Goal: Navigation & Orientation: Find specific page/section

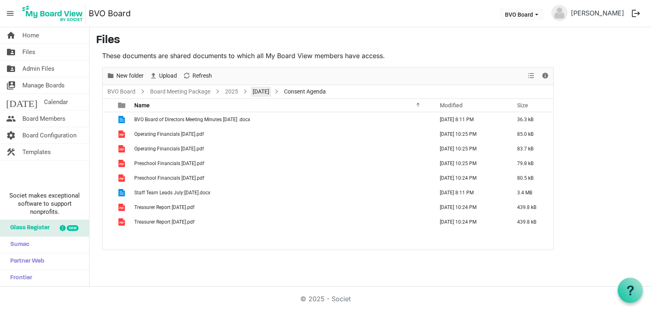
click at [257, 91] on link "August 28, 2025" at bounding box center [261, 92] width 20 height 10
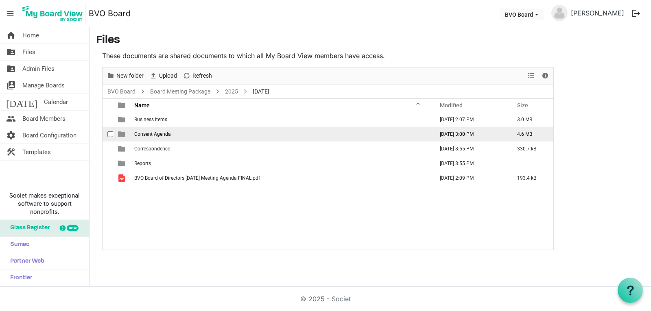
click at [166, 136] on span "Consent Agenda" at bounding box center [152, 134] width 37 height 6
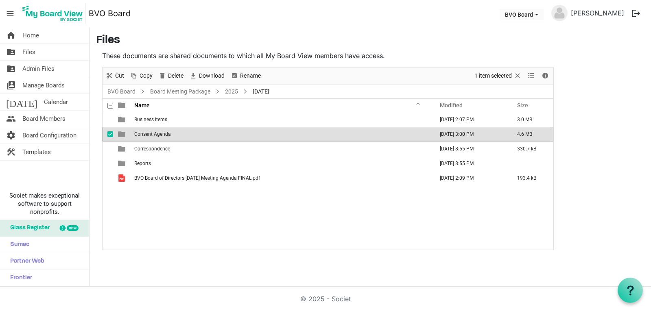
click at [166, 136] on span "Consent Agenda" at bounding box center [152, 134] width 37 height 6
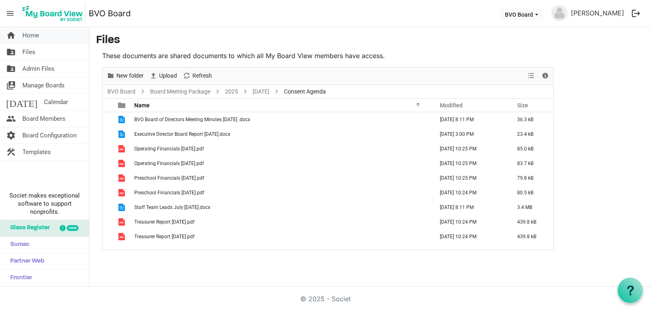
click at [37, 37] on span "Home" at bounding box center [30, 35] width 17 height 16
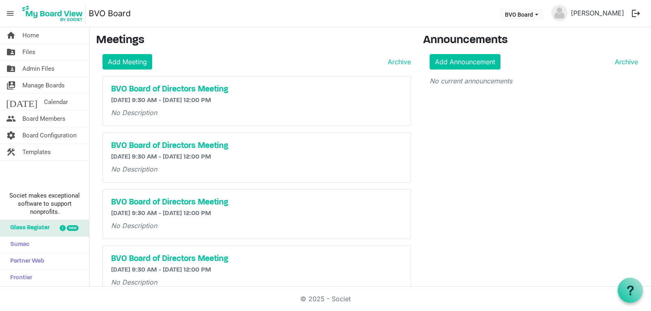
click at [8, 11] on span "menu" at bounding box center [9, 13] width 15 height 15
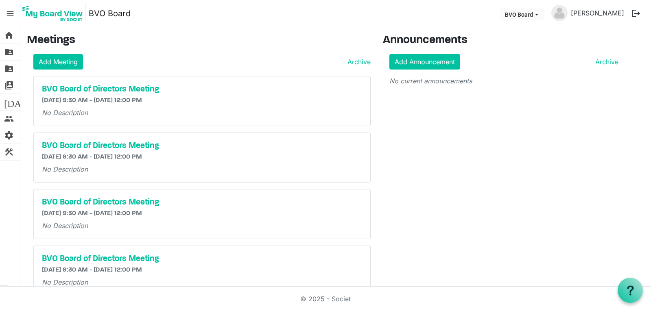
click at [8, 11] on span "menu" at bounding box center [9, 13] width 15 height 15
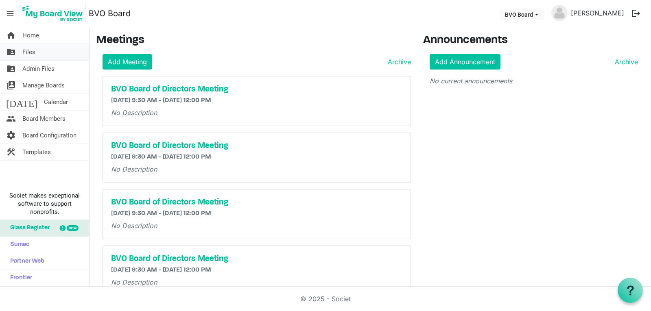
click at [33, 54] on span "Files" at bounding box center [28, 52] width 13 height 16
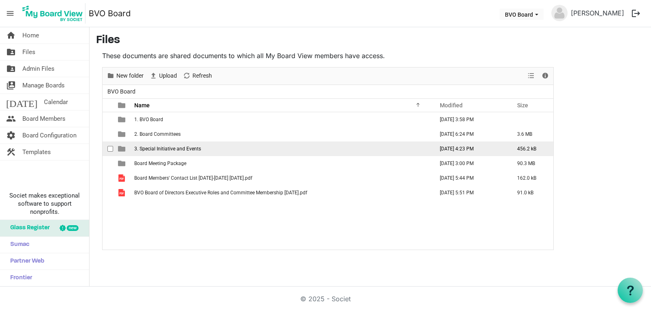
click at [176, 150] on span "3. Special Initiative and Events" at bounding box center [167, 149] width 67 height 6
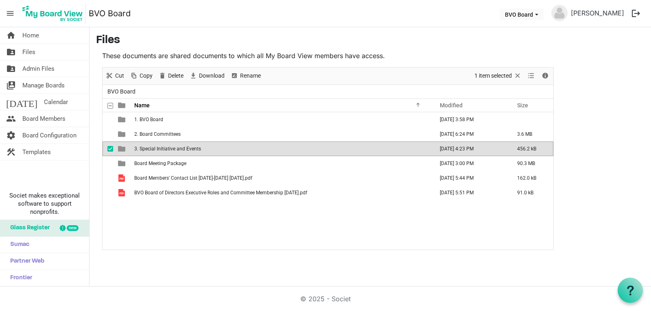
click at [176, 150] on span "3. Special Initiative and Events" at bounding box center [167, 149] width 67 height 6
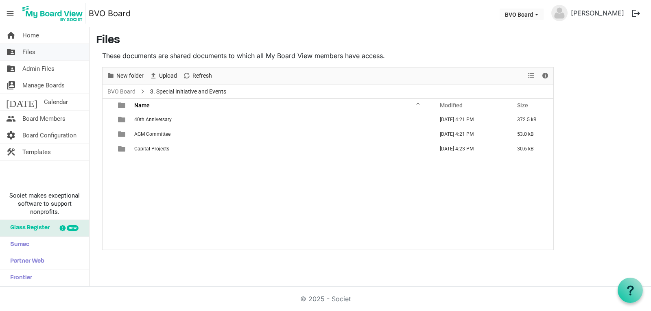
click at [54, 57] on link "folder_shared Files" at bounding box center [44, 52] width 89 height 16
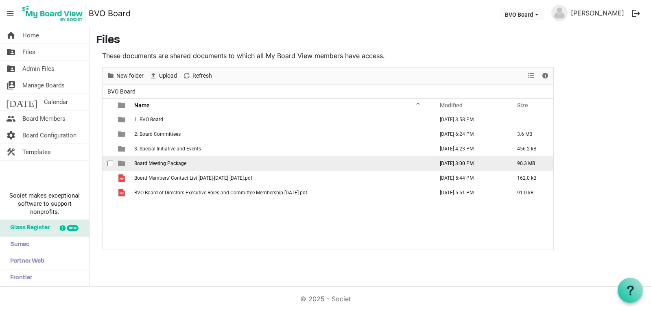
click at [168, 162] on span "Board Meeting Package" at bounding box center [160, 164] width 52 height 6
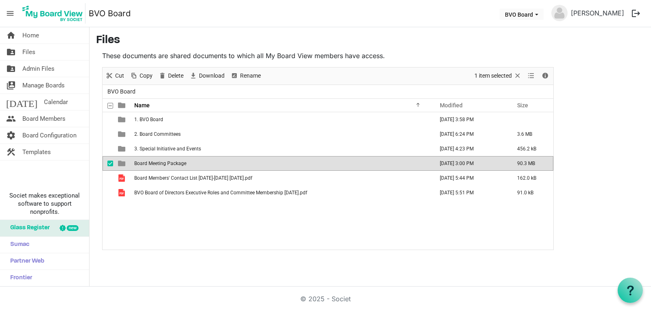
click at [168, 162] on span "Board Meeting Package" at bounding box center [160, 164] width 52 height 6
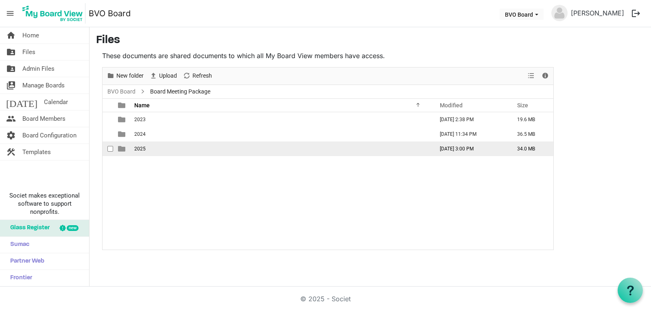
click at [148, 152] on td "2025" at bounding box center [281, 148] width 299 height 15
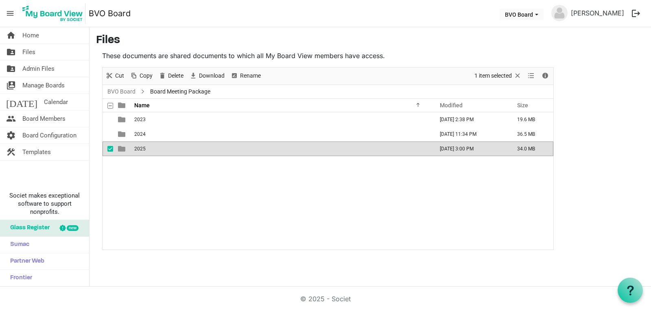
click at [148, 152] on td "2025" at bounding box center [281, 148] width 299 height 15
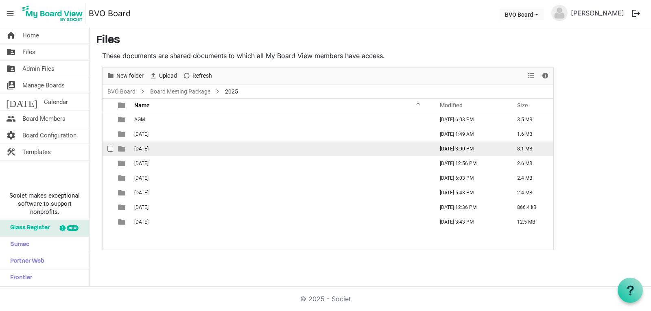
click at [148, 150] on span "August 28, 2025" at bounding box center [141, 149] width 14 height 6
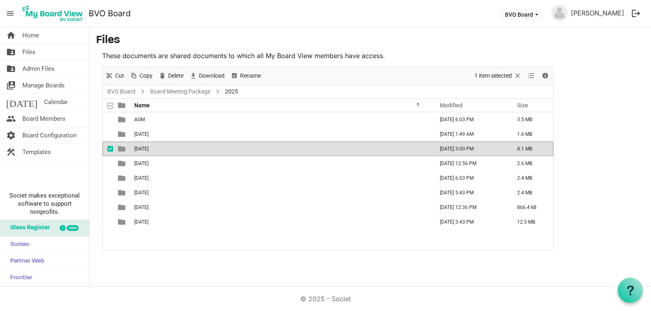
click at [148, 150] on span "August 28, 2025" at bounding box center [141, 149] width 14 height 6
